Goal: Find specific page/section: Find specific page/section

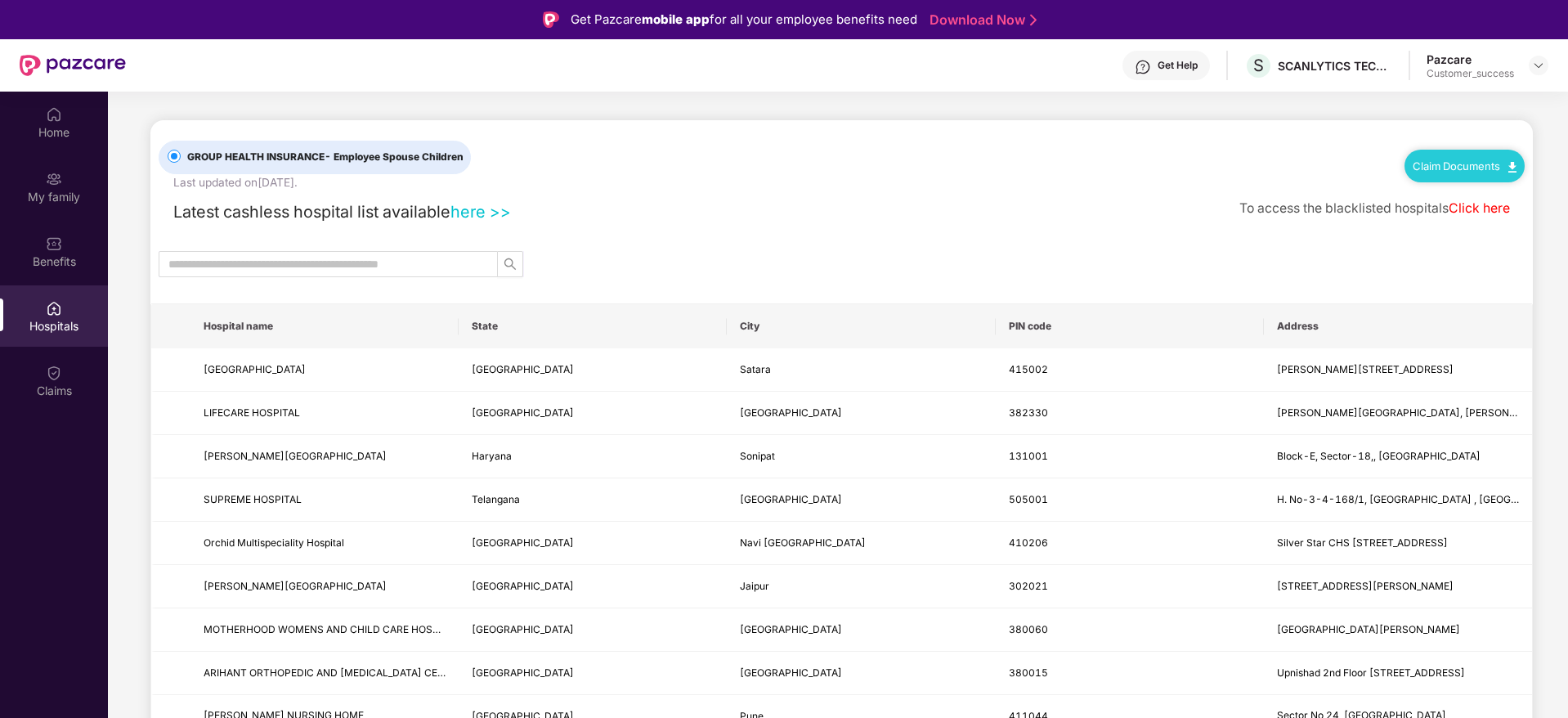
scroll to position [628, 0]
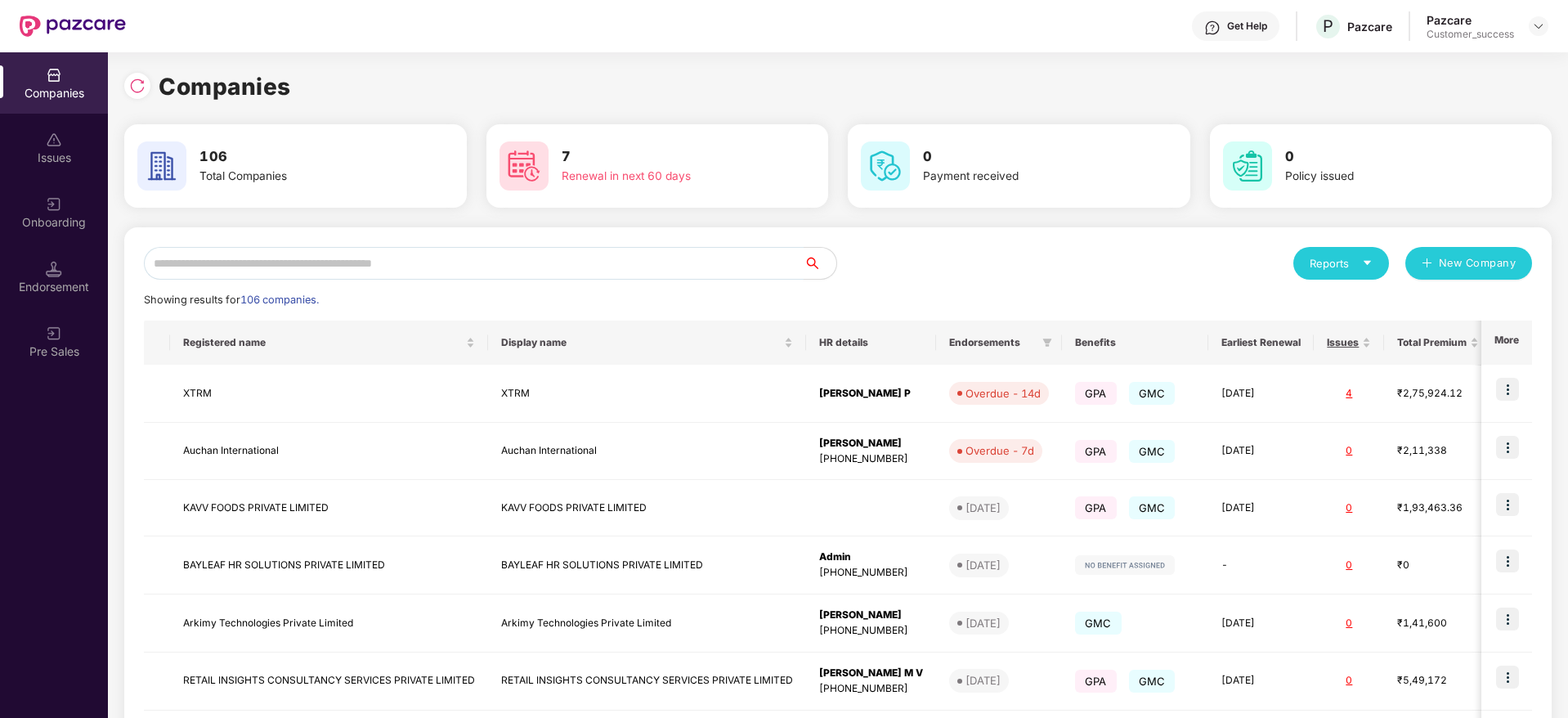
click at [308, 256] on input "text" at bounding box center [473, 264] width 659 height 33
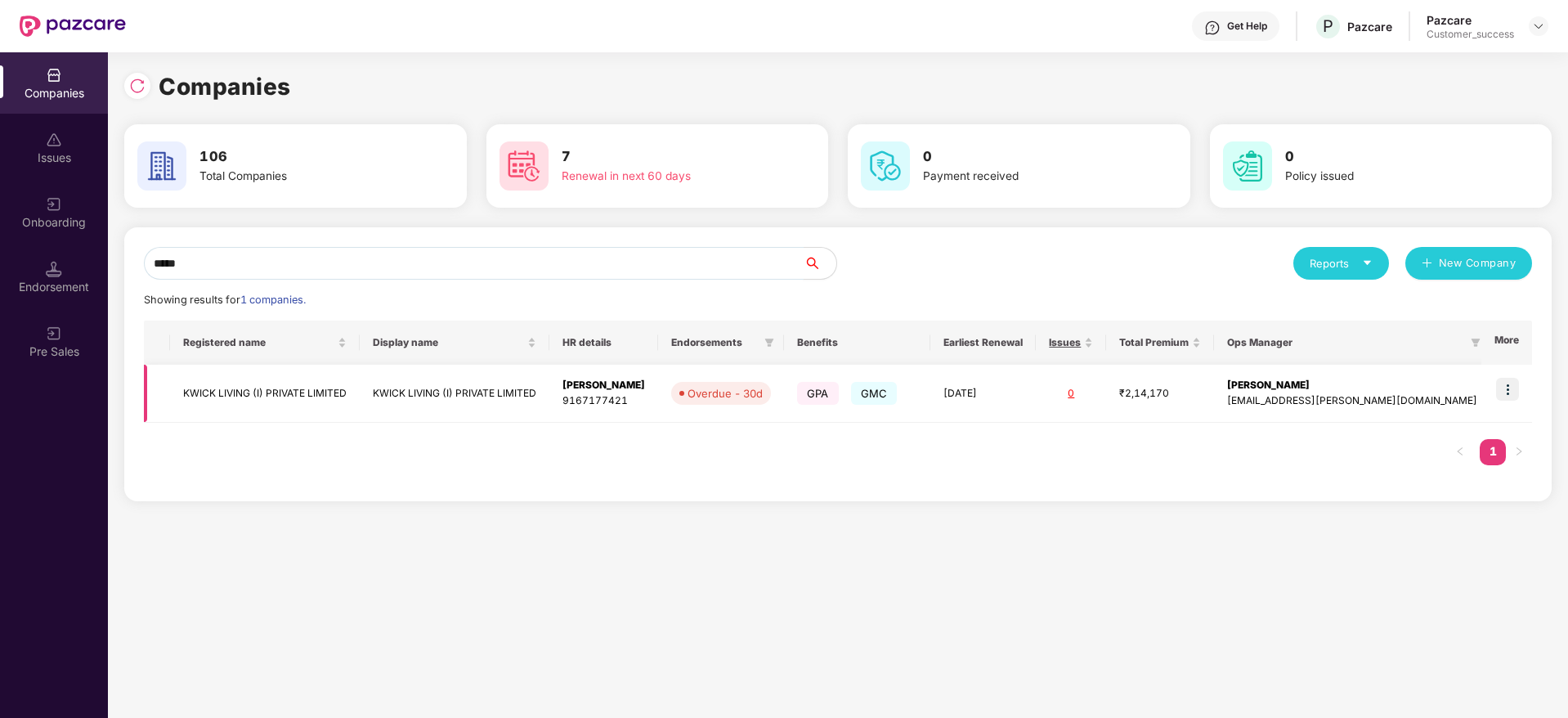
type input "*****"
click at [359, 398] on td "KWICK LIVING (I) PRIVATE LIMITED" at bounding box center [265, 394] width 190 height 58
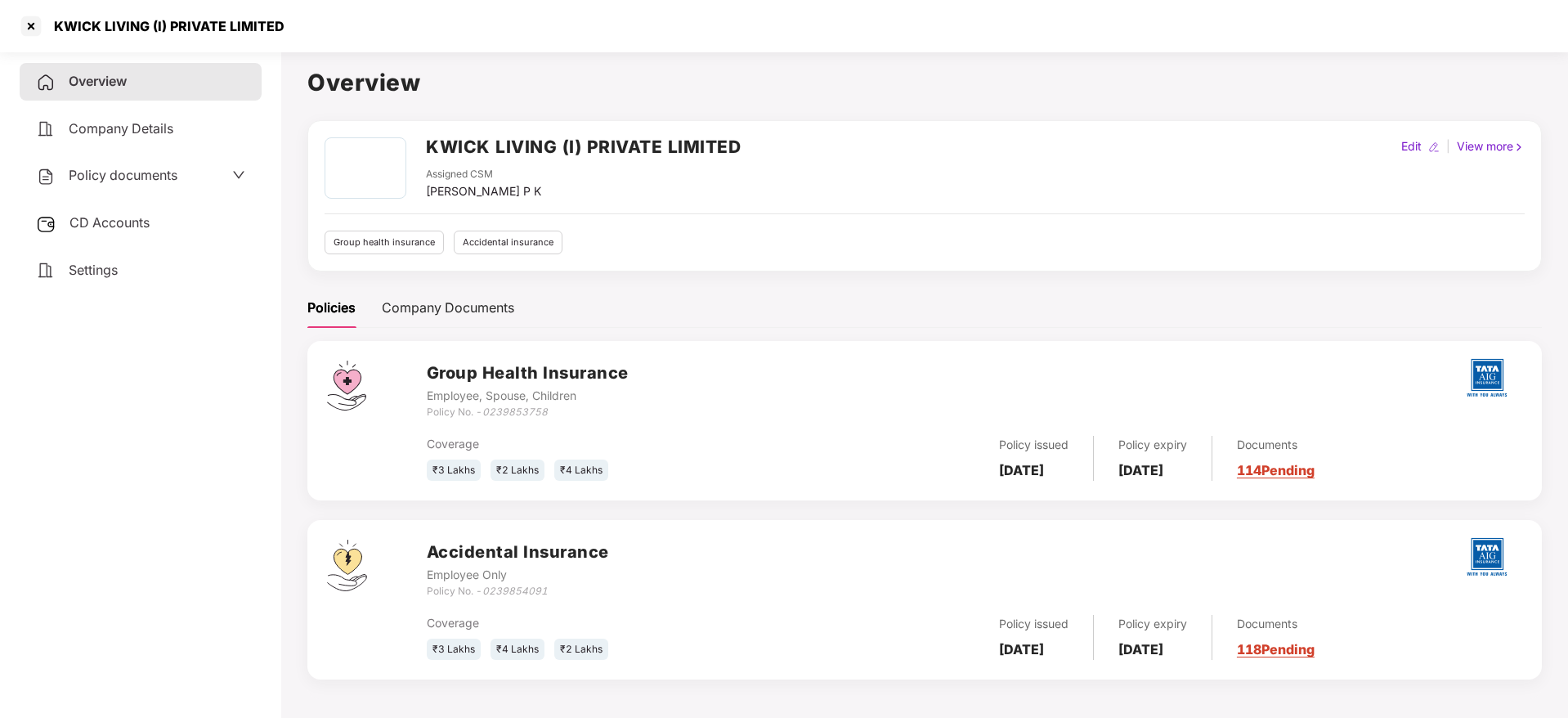
click at [151, 186] on div "Policy documents" at bounding box center [107, 175] width 142 height 21
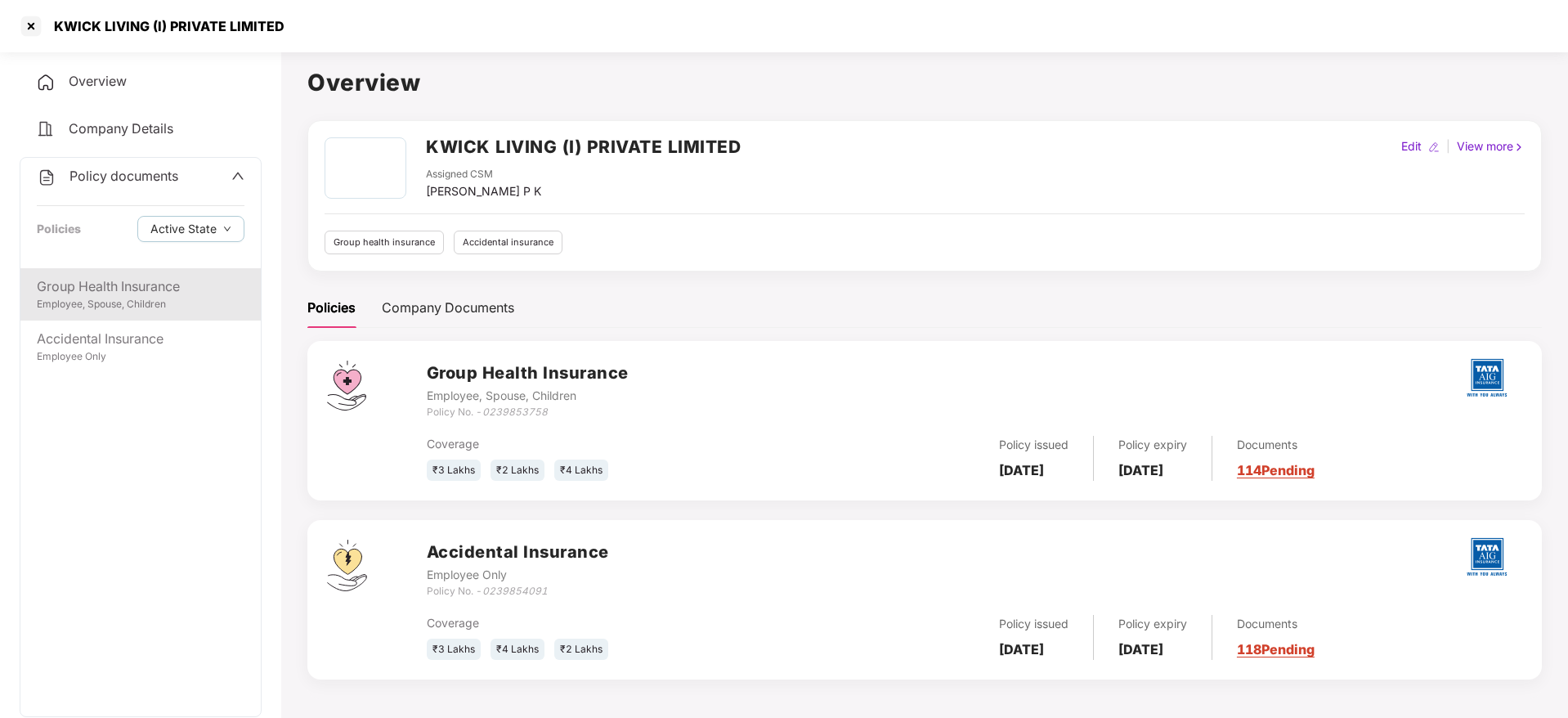
click at [104, 284] on div "Group Health Insurance" at bounding box center [140, 286] width 208 height 20
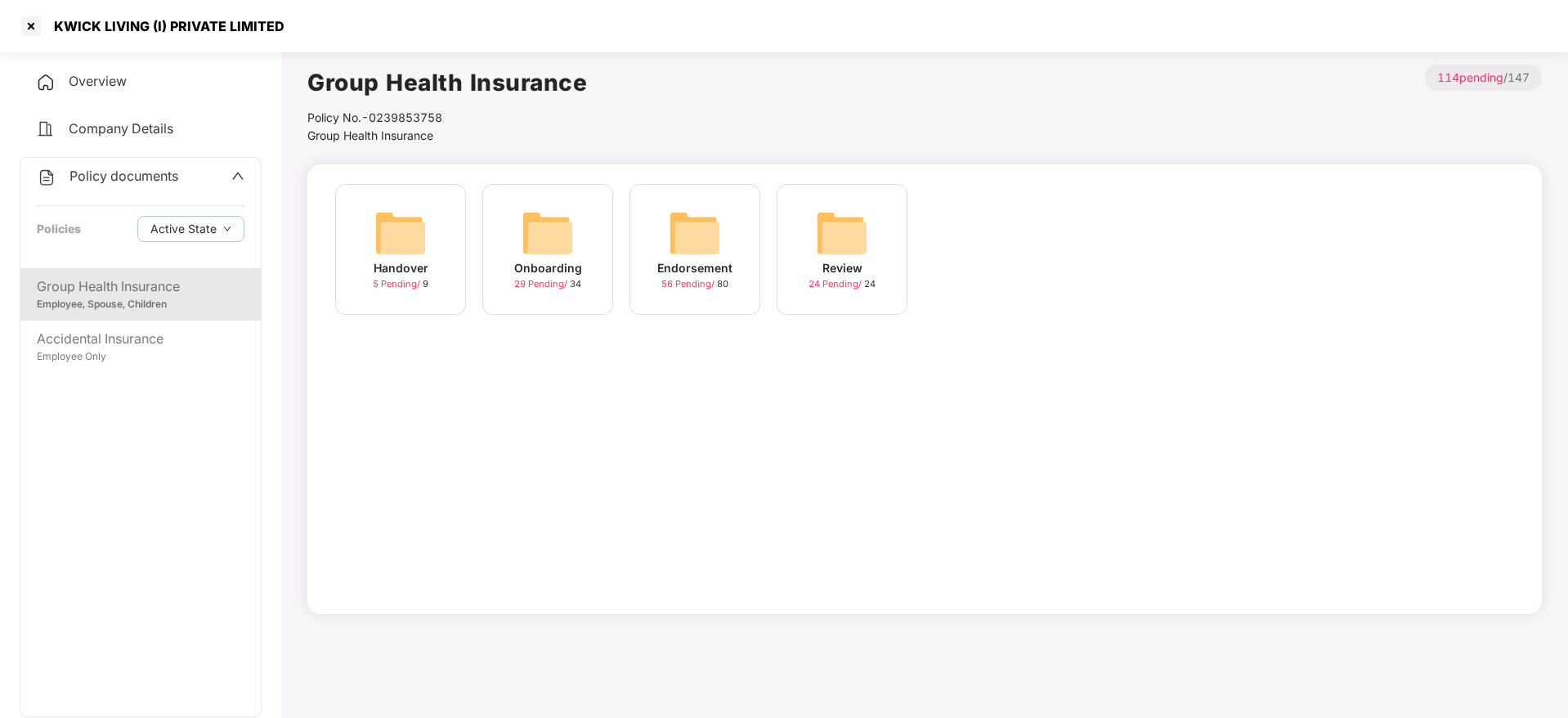
click at [659, 274] on div "Endorsement" at bounding box center [695, 267] width 75 height 18
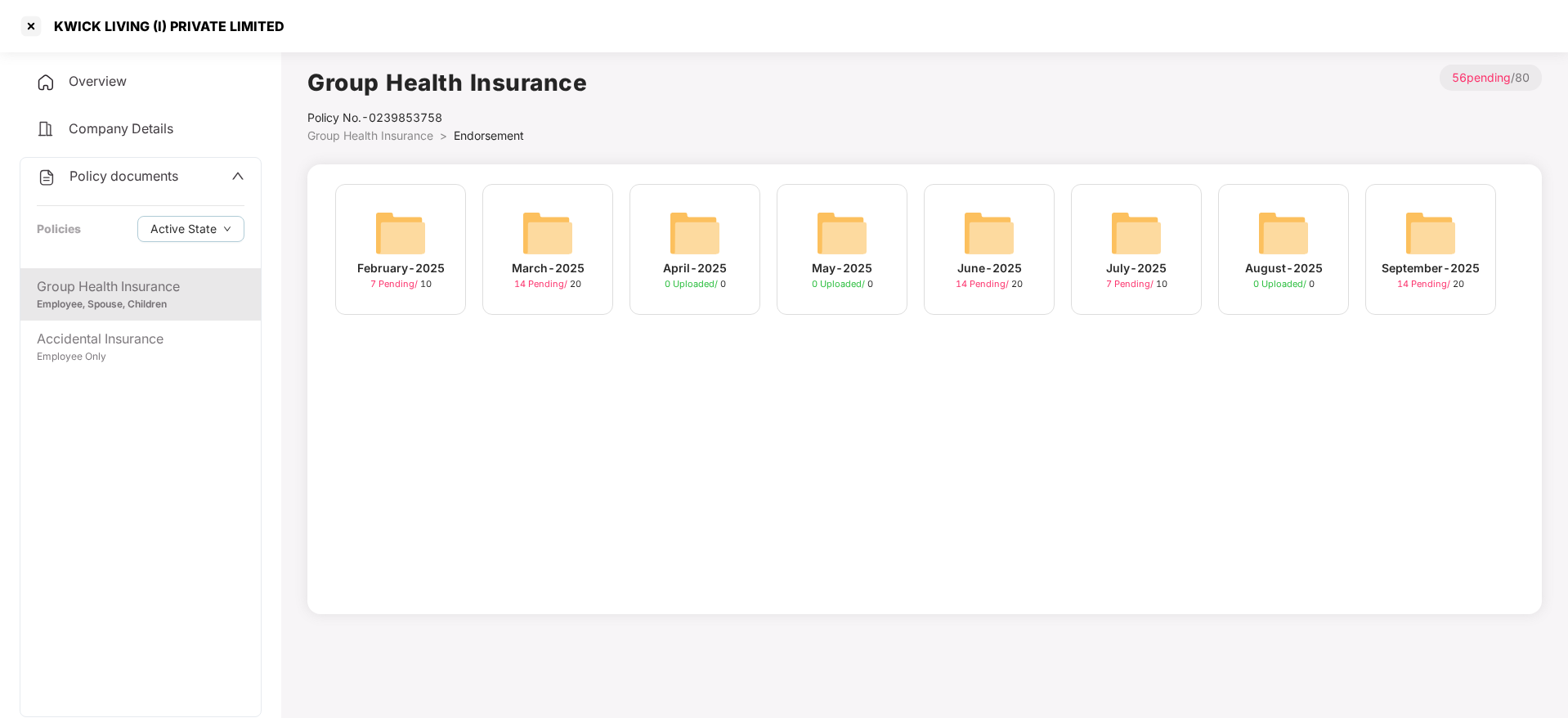
click at [1456, 270] on div "September-2025" at bounding box center [1431, 267] width 98 height 18
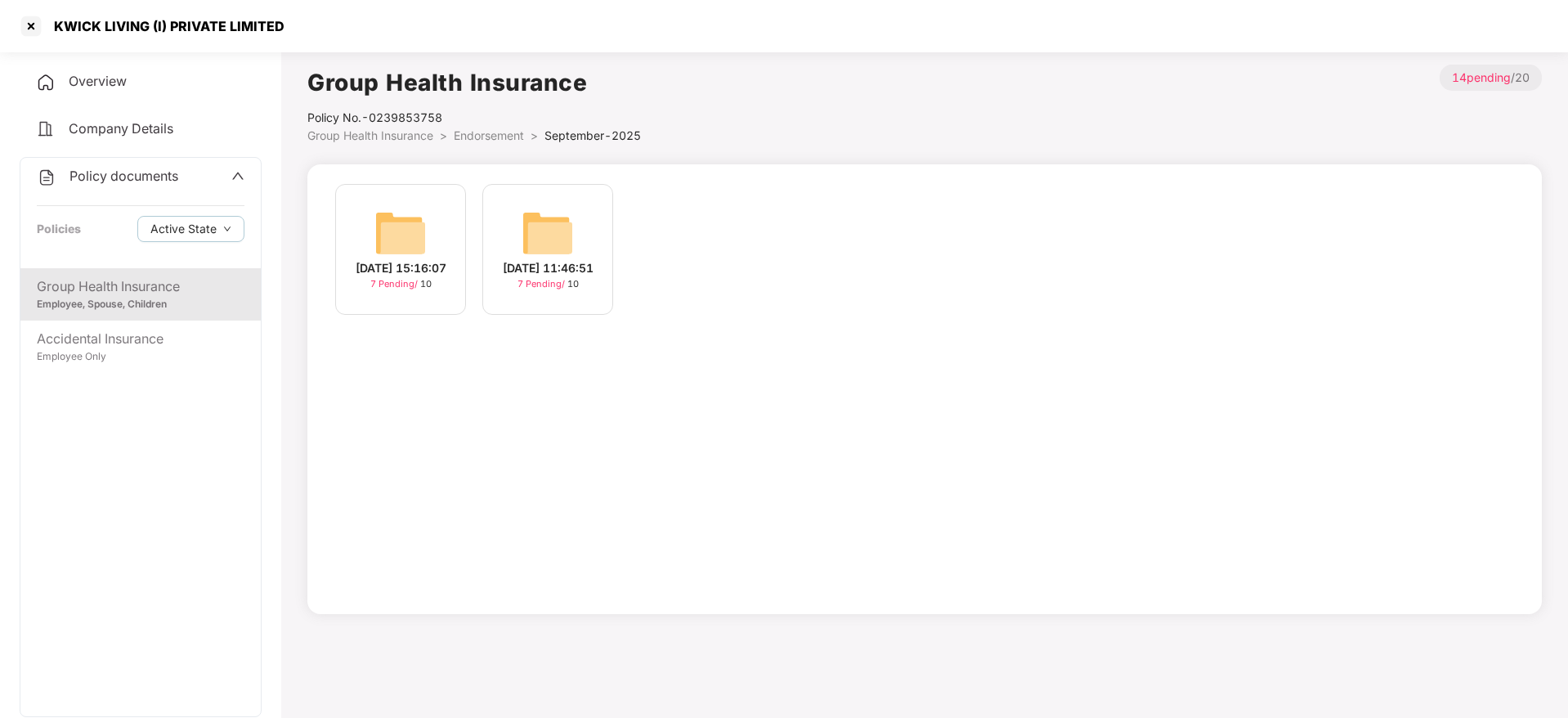
click at [426, 287] on div "7 Pending / 10" at bounding box center [401, 284] width 61 height 14
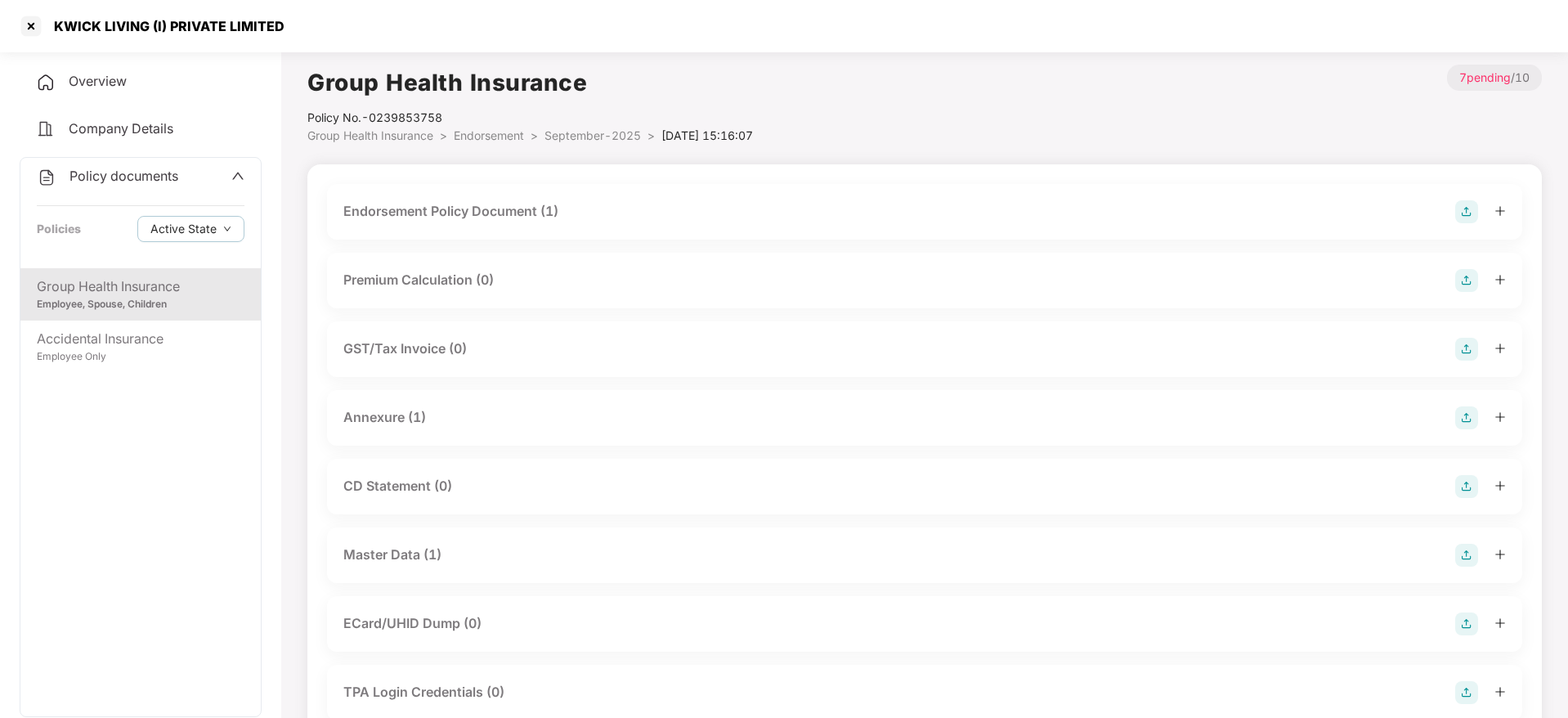
scroll to position [49, 0]
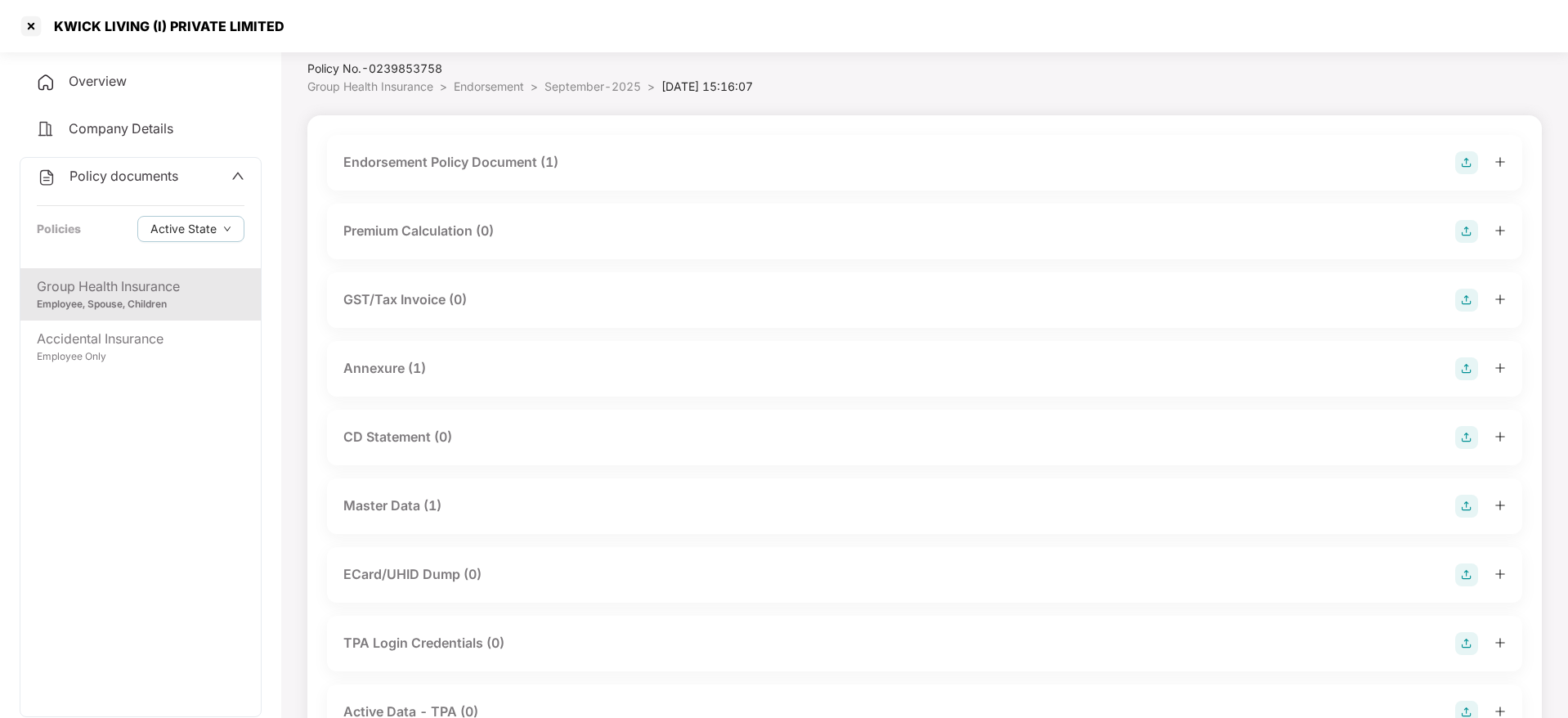
click at [413, 493] on div "Master Data (1)" at bounding box center [924, 506] width 1195 height 56
click at [405, 507] on div "Master Data (1)" at bounding box center [392, 505] width 98 height 20
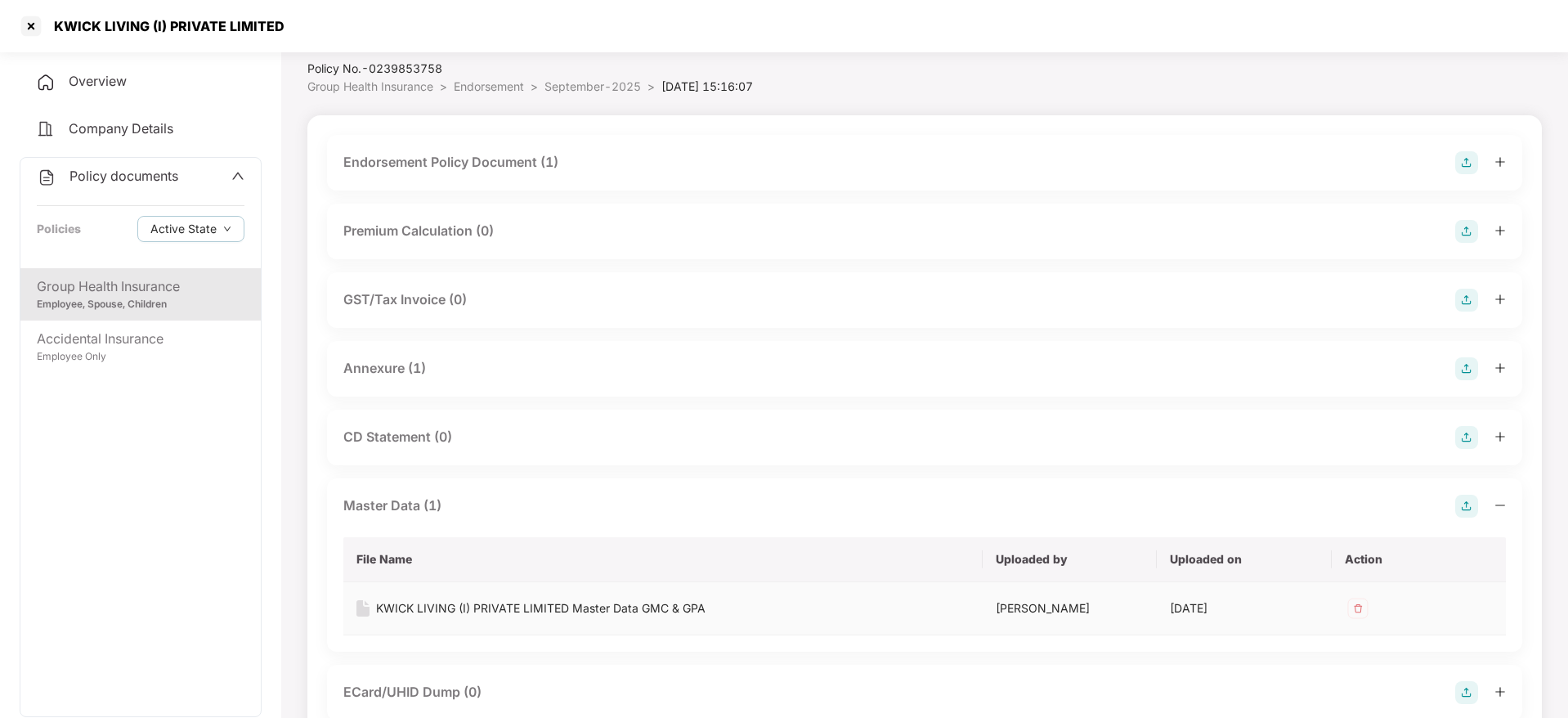
click at [434, 610] on div "KWICK LIVING (I) PRIVATE LIMITED Master Data GMC & GPA" at bounding box center [541, 608] width 330 height 18
